Goal: Transaction & Acquisition: Obtain resource

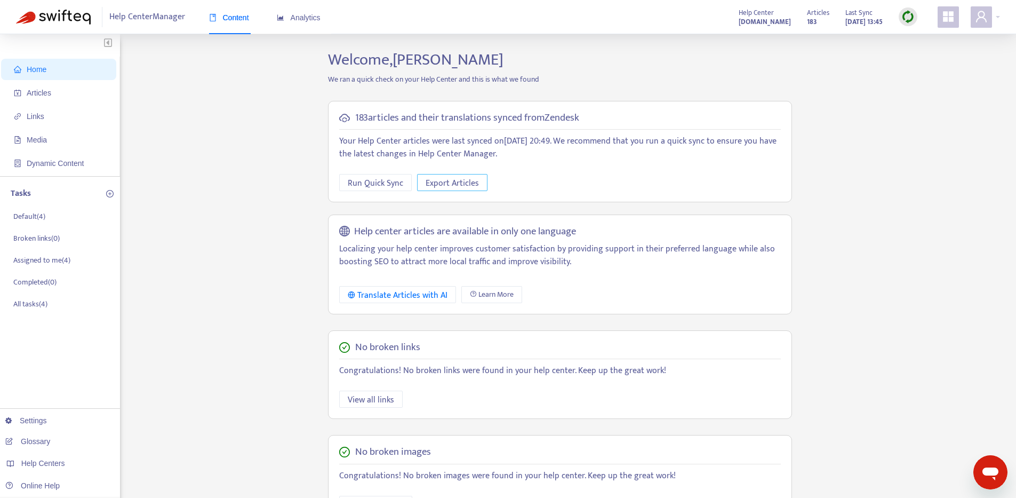
click at [440, 177] on span "Export Articles" at bounding box center [452, 183] width 53 height 13
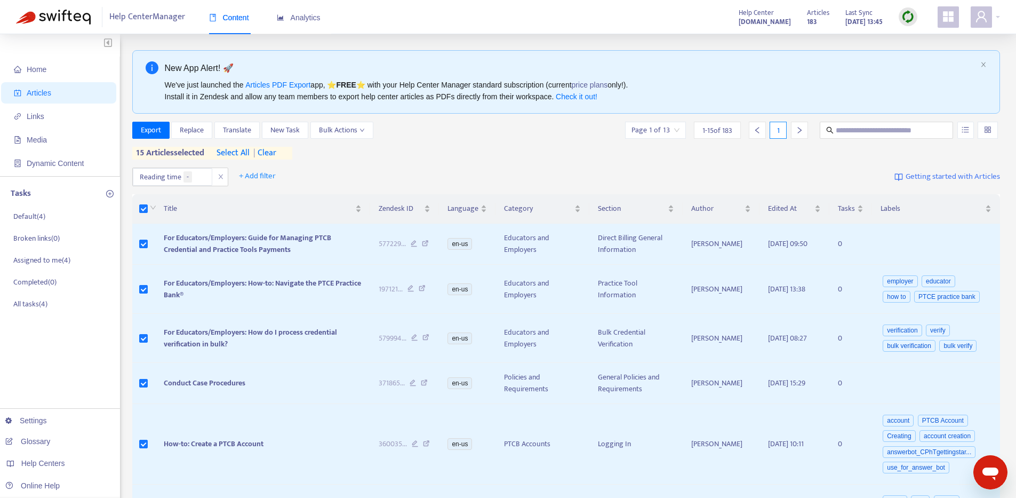
click at [245, 153] on span "select all" at bounding box center [233, 153] width 33 height 13
click at [136, 127] on button "Export" at bounding box center [150, 127] width 37 height 17
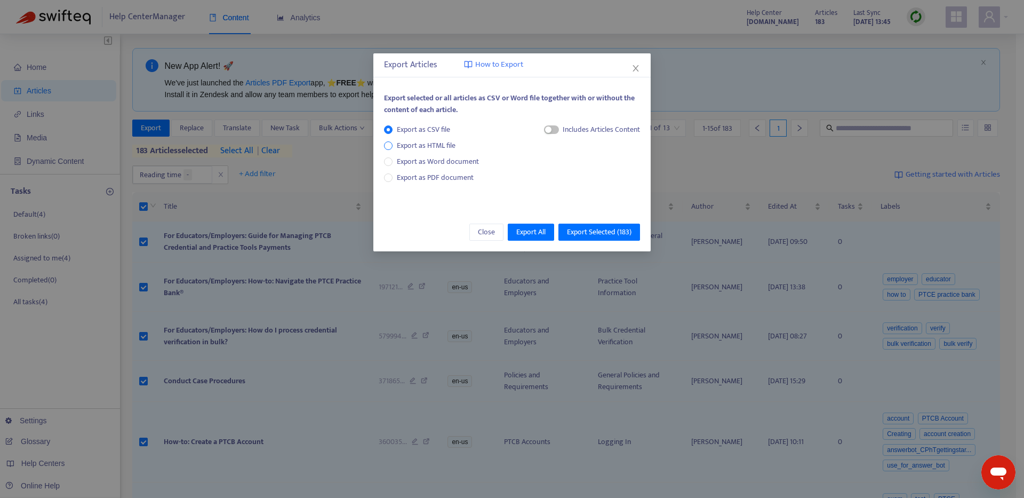
click at [417, 146] on span "Export as HTML file" at bounding box center [426, 146] width 67 height 12
click at [538, 132] on div "button" at bounding box center [538, 129] width 6 height 6
click at [433, 143] on span "Export as HTML file" at bounding box center [426, 146] width 67 height 12
click at [429, 127] on span "Export as CSV file" at bounding box center [424, 130] width 62 height 12
click at [430, 143] on span "Export as HTML file" at bounding box center [426, 146] width 67 height 12
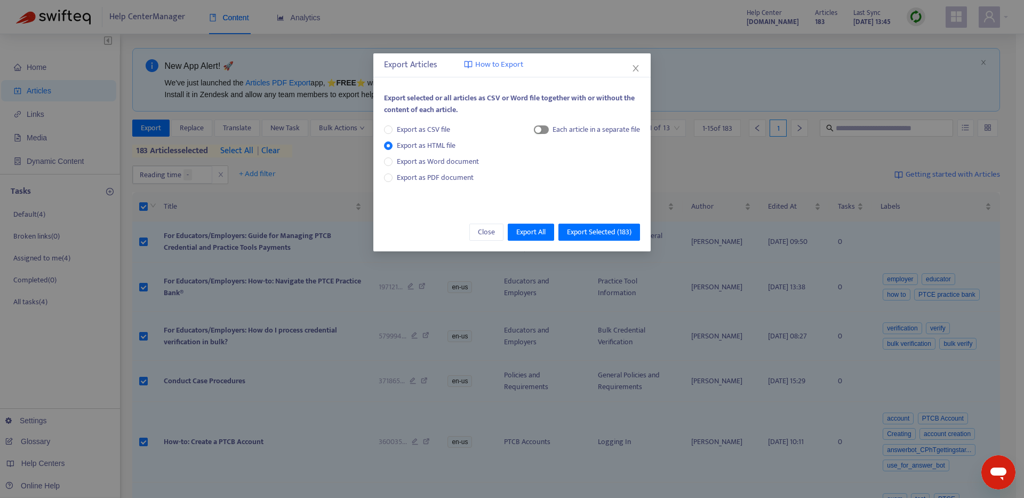
click at [538, 129] on div "button" at bounding box center [538, 129] width 6 height 6
click at [585, 232] on span "Export Selected ( 183 )" at bounding box center [599, 232] width 65 height 12
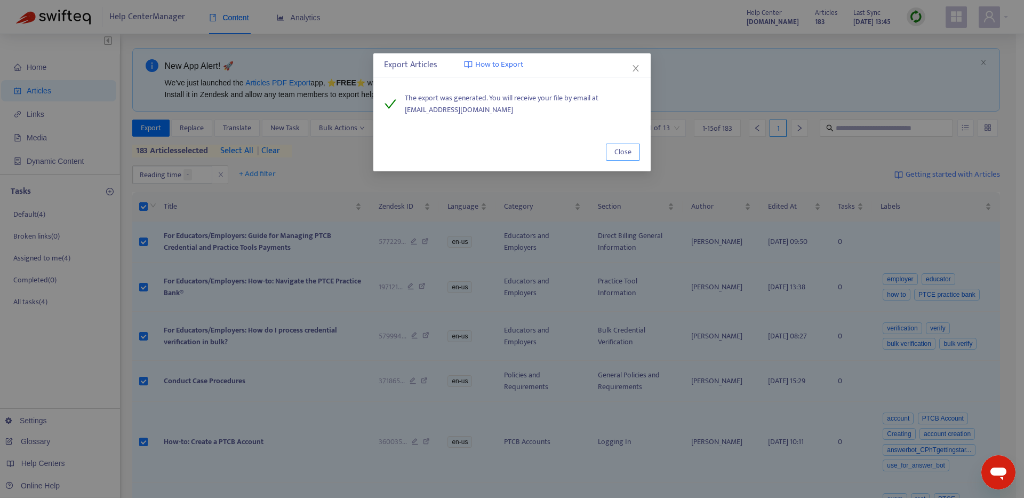
click at [627, 154] on span "Close" at bounding box center [622, 152] width 17 height 12
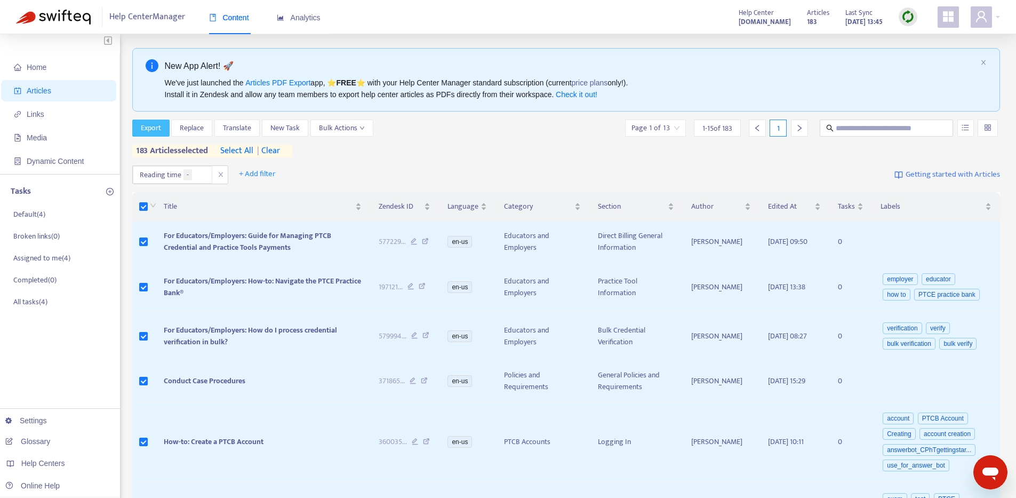
click at [158, 130] on span "Export" at bounding box center [151, 128] width 20 height 12
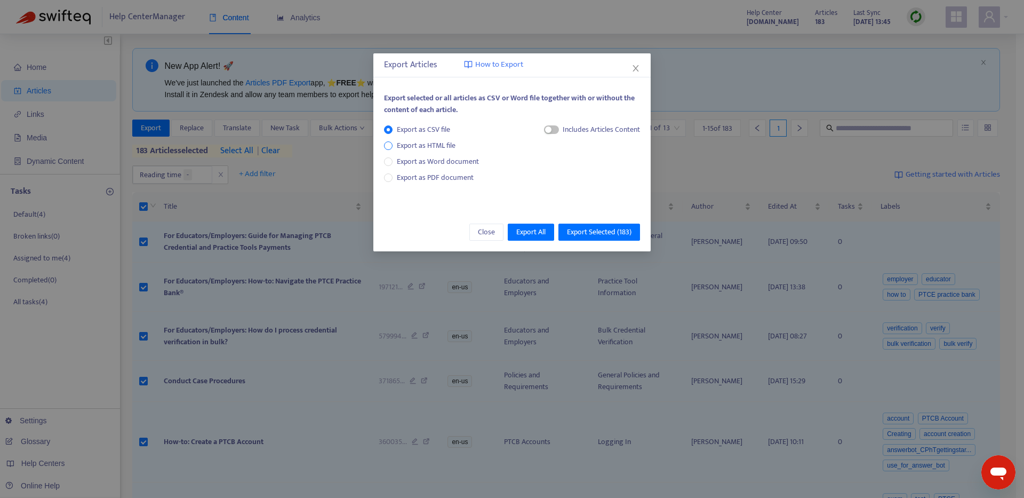
click at [456, 142] on span "Export as HTML file" at bounding box center [426, 146] width 67 height 12
click at [446, 129] on span "Export as CSV file" at bounding box center [424, 130] width 62 height 12
click at [489, 227] on span "Close" at bounding box center [486, 232] width 17 height 12
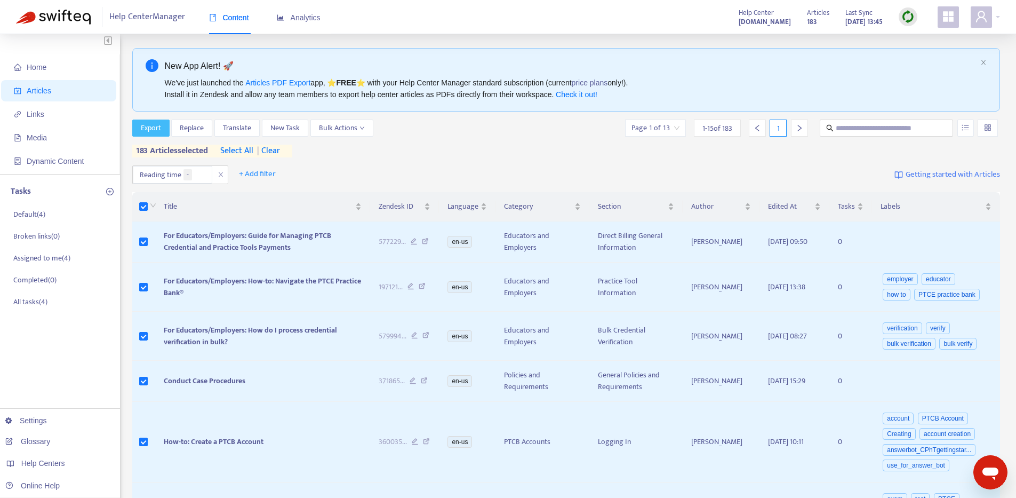
click at [155, 131] on span "Export" at bounding box center [151, 128] width 20 height 12
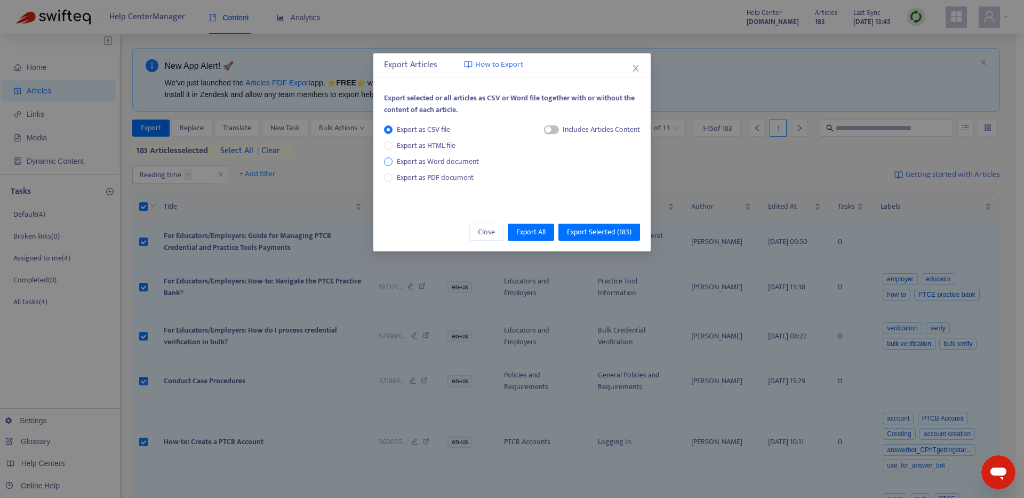
click at [428, 161] on span "Export as Word document" at bounding box center [438, 162] width 91 height 12
click at [432, 178] on span "Export as PDF document" at bounding box center [435, 177] width 77 height 12
click at [435, 143] on span "Export as HTML file" at bounding box center [426, 146] width 67 height 12
click at [595, 233] on span "Export Selected ( 183 )" at bounding box center [599, 232] width 65 height 12
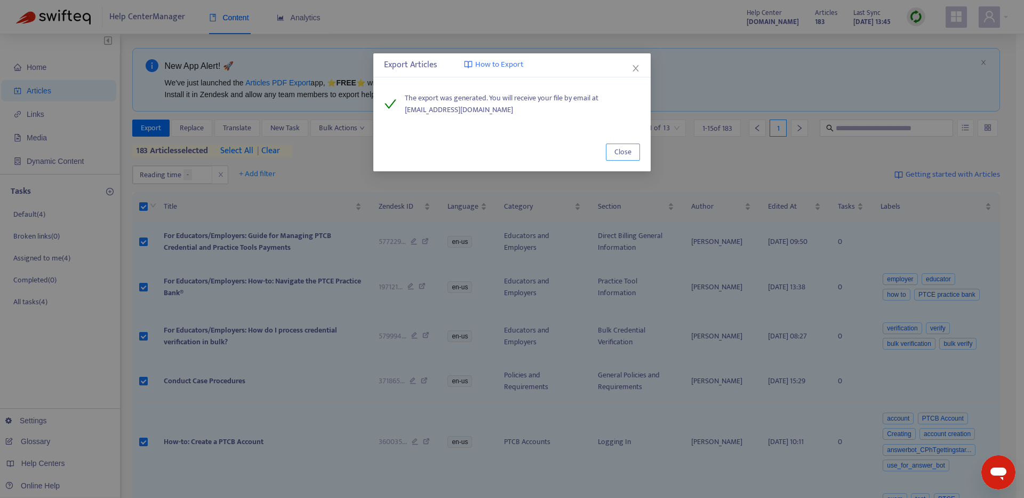
click at [626, 150] on span "Close" at bounding box center [622, 152] width 17 height 12
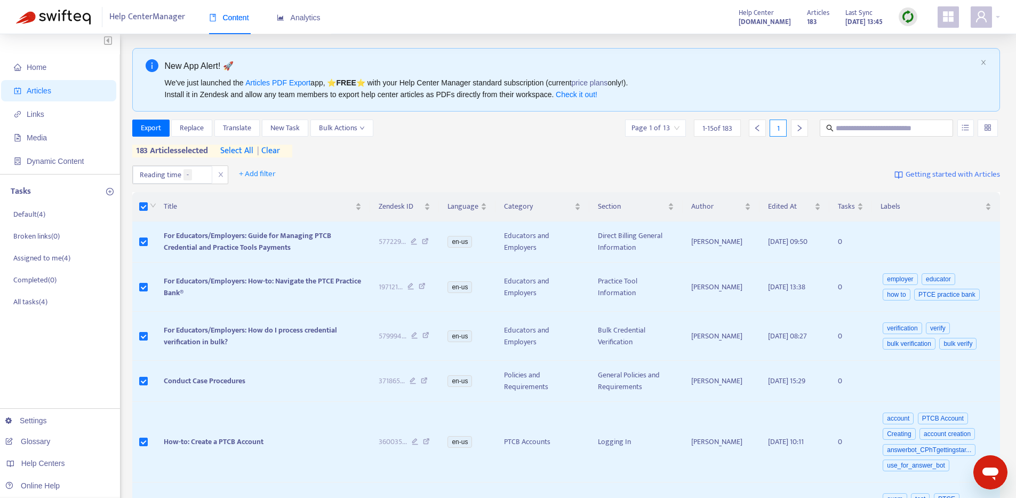
click at [953, 22] on icon "appstore" at bounding box center [948, 16] width 13 height 13
click at [804, 139] on div "Export Replace Translate New Task Bulk Actions Page 1 of 13 1 - 15 of 183 1 183…" at bounding box center [566, 138] width 868 height 38
click at [946, 18] on icon "appstore" at bounding box center [948, 16] width 11 height 11
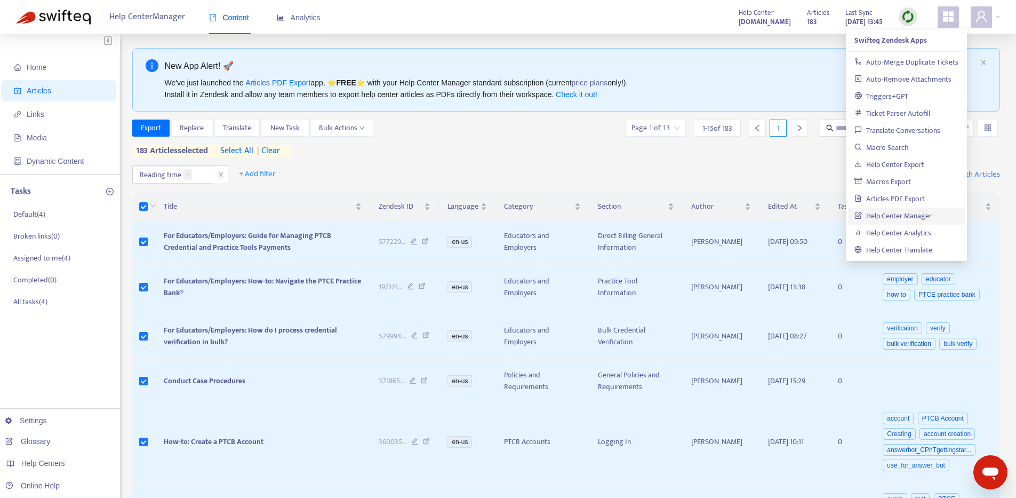
click at [946, 18] on icon "appstore" at bounding box center [948, 16] width 11 height 11
click at [981, 12] on icon "user" at bounding box center [981, 16] width 13 height 13
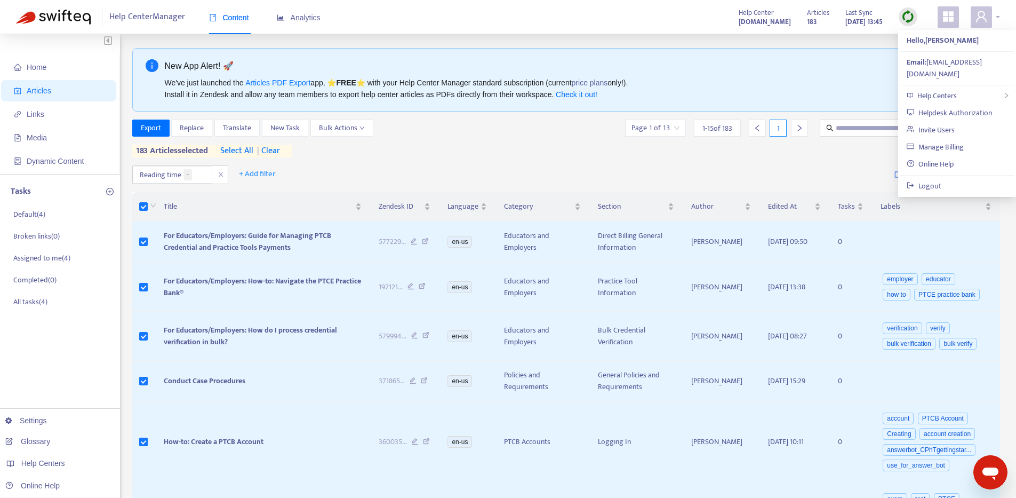
click at [980, 12] on icon "user" at bounding box center [981, 16] width 13 height 13
